Goal: Find specific page/section: Find specific page/section

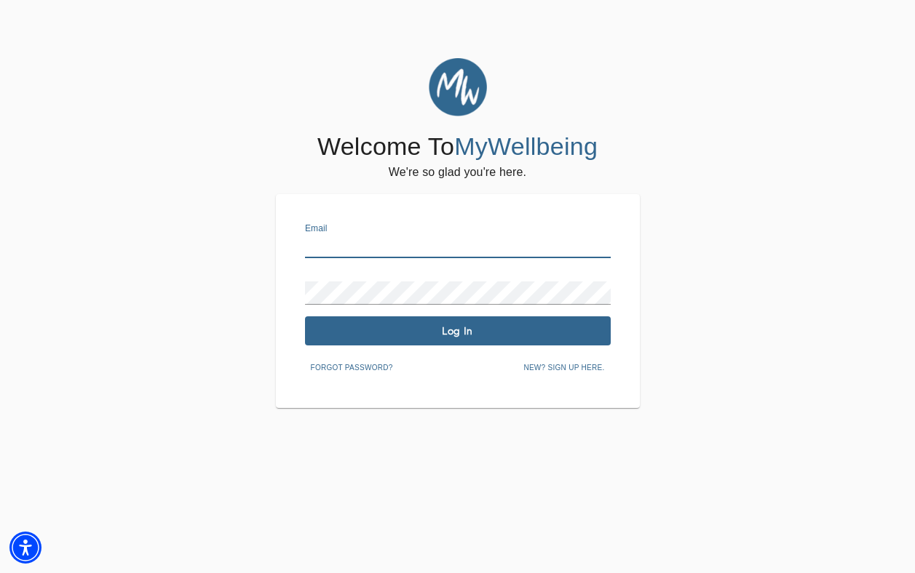
click at [418, 257] on input "text" at bounding box center [458, 246] width 306 height 23
type input "[PERSON_NAME][EMAIL_ADDRESS][DOMAIN_NAME]"
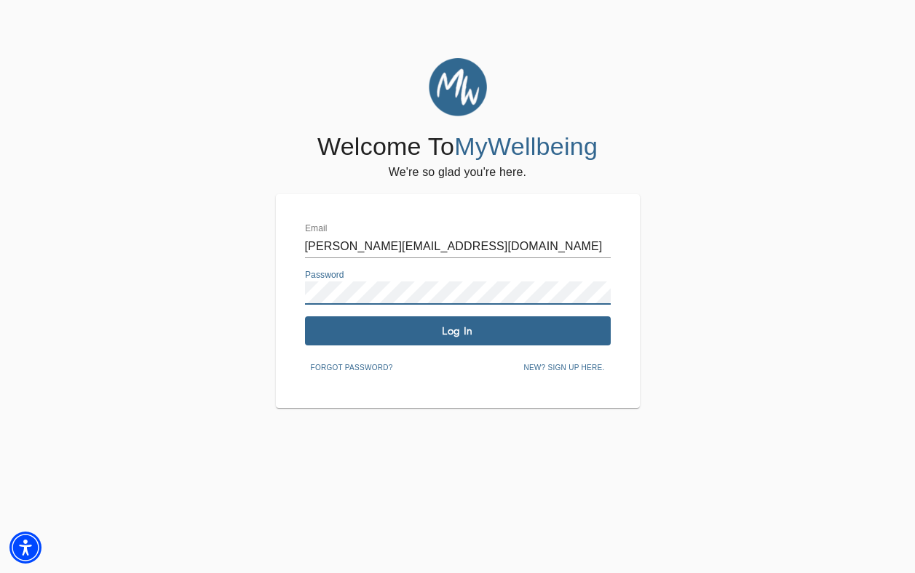
click at [430, 330] on span "Log In" at bounding box center [458, 332] width 294 height 14
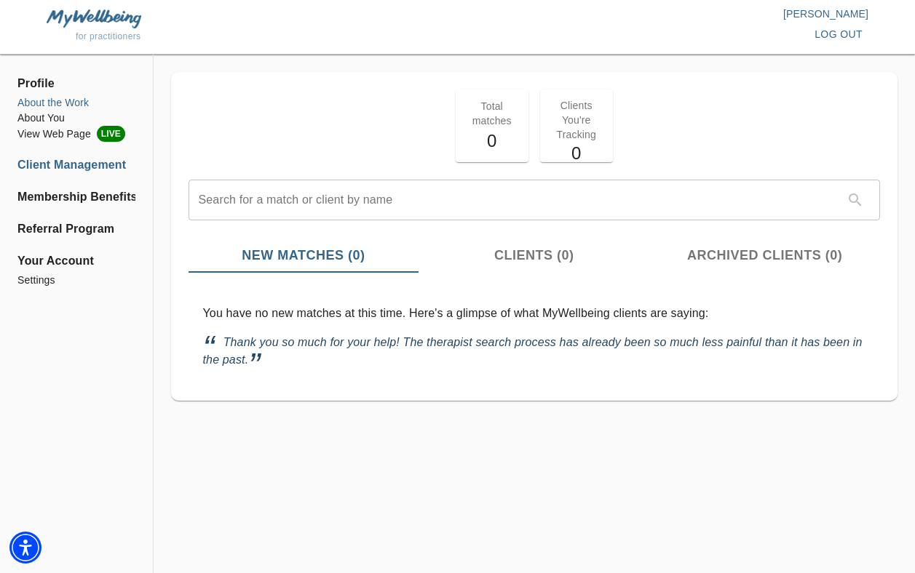
click at [73, 102] on li "About the Work" at bounding box center [76, 102] width 118 height 15
